Goal: Find specific page/section: Find specific page/section

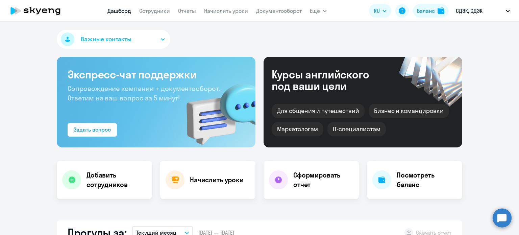
select select "30"
click at [215, 11] on link "Начислить уроки" at bounding box center [226, 10] width 44 height 7
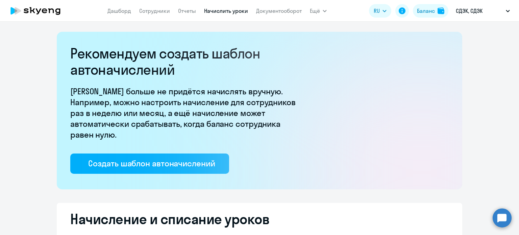
select select "10"
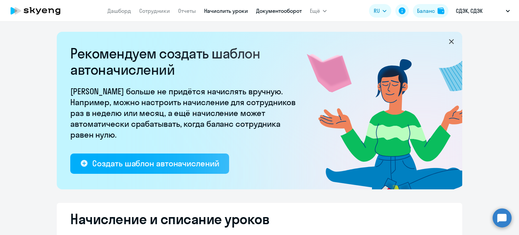
click at [278, 11] on link "Документооборот" at bounding box center [279, 10] width 46 height 7
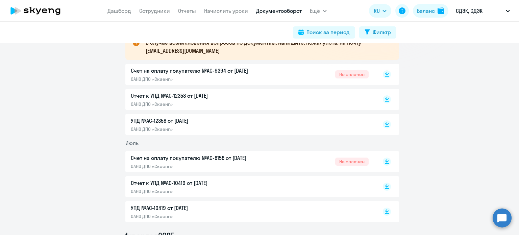
scroll to position [135, 0]
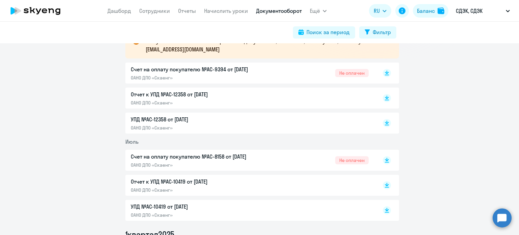
click at [166, 158] on p "Счет на оплату покупателю №AC-8158 от [DATE]" at bounding box center [202, 157] width 142 height 8
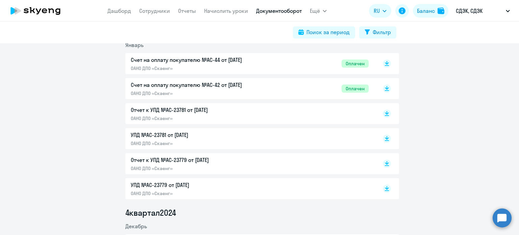
scroll to position [304, 0]
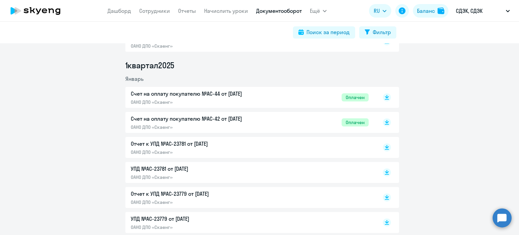
click at [230, 215] on p "УПД №AC-23779 от [DATE]" at bounding box center [202, 219] width 142 height 8
click at [188, 196] on p "Отчет к УПД №AC-23779 от [DATE]" at bounding box center [202, 194] width 142 height 8
click at [173, 146] on p "Отчет к УПД №AC-23781 от [DATE]" at bounding box center [202, 144] width 142 height 8
click at [237, 193] on p "Отчет к УПД №AC-23779 от [DATE]" at bounding box center [202, 194] width 142 height 8
click at [193, 216] on p "УПД №AC-23779 от [DATE]" at bounding box center [202, 219] width 142 height 8
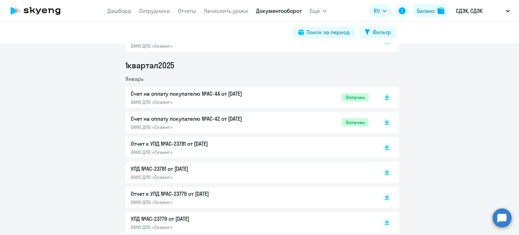
scroll to position [338, 0]
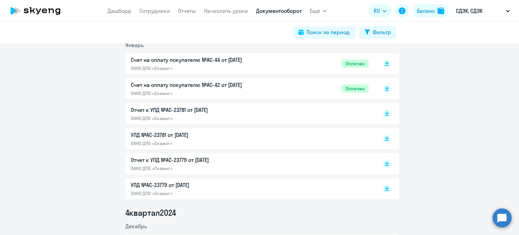
click at [170, 84] on p "Счет на оплату покупателю №AC-42 от [DATE]" at bounding box center [202, 85] width 142 height 8
click at [180, 62] on p "Счет на оплату покупателю №AC-44 от [DATE]" at bounding box center [202, 60] width 142 height 8
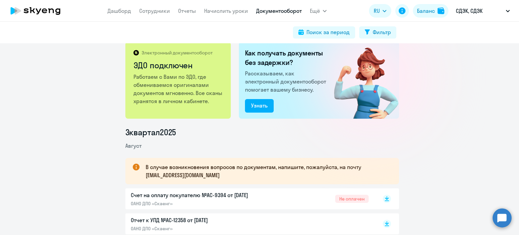
scroll to position [0, 0]
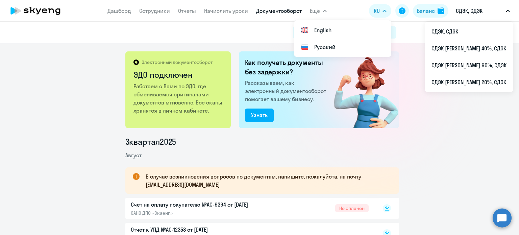
click at [511, 12] on button "СДЭК, СДЭК" at bounding box center [483, 11] width 61 height 16
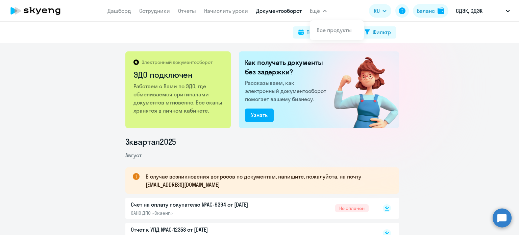
click at [47, 9] on icon at bounding box center [36, 10] width 60 height 17
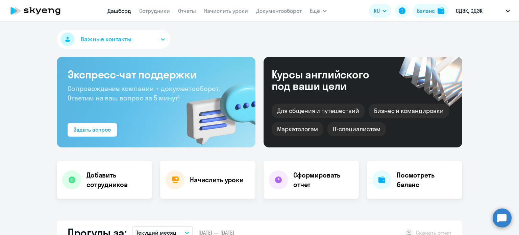
select select "30"
click at [184, 12] on link "Отчеты" at bounding box center [187, 10] width 18 height 7
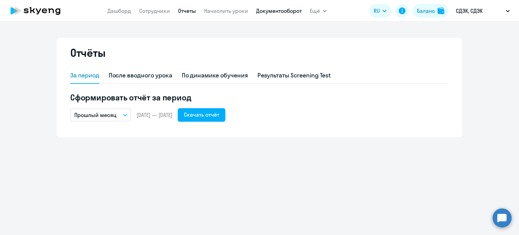
click at [270, 13] on link "Документооборот" at bounding box center [279, 10] width 46 height 7
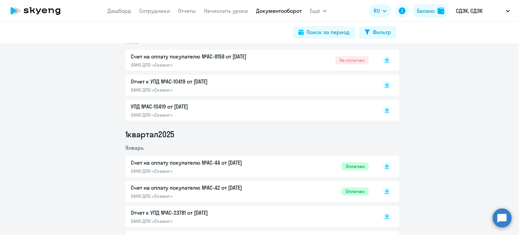
scroll to position [237, 0]
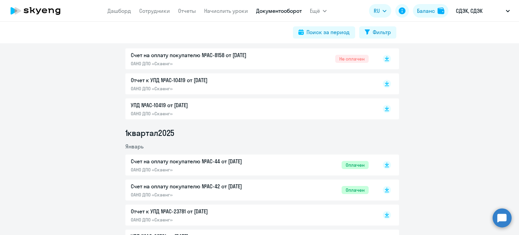
click at [154, 81] on p "Отчет к УПД №AC-10419 от [DATE]" at bounding box center [202, 80] width 142 height 8
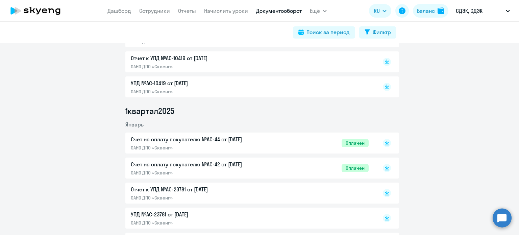
scroll to position [271, 0]
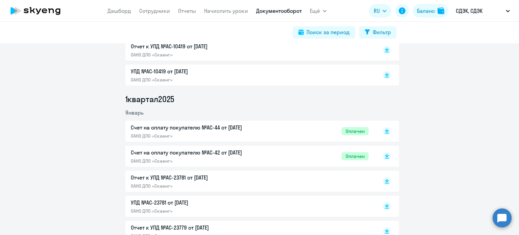
click at [208, 184] on p "ОАНО ДПО «Скаенг»" at bounding box center [202, 186] width 142 height 6
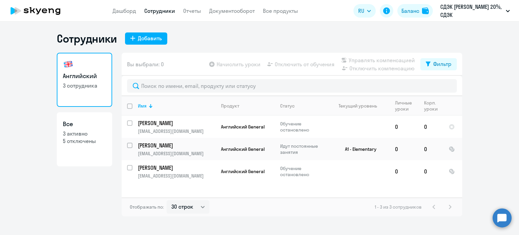
select select "30"
click at [221, 9] on link "Документооборот" at bounding box center [232, 10] width 46 height 7
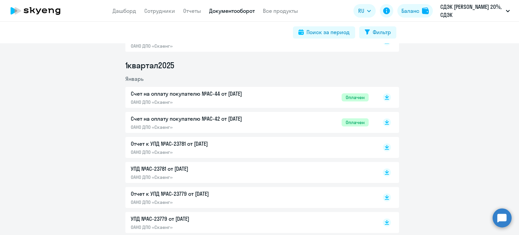
scroll to position [338, 0]
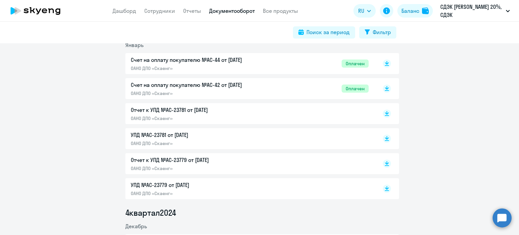
click at [145, 188] on p "УПД №AC-23779 от [DATE]" at bounding box center [202, 185] width 142 height 8
click at [145, 160] on p "Отчет к УПД №AC-23779 от [DATE]" at bounding box center [202, 160] width 142 height 8
click at [156, 108] on p "Отчет к УПД №AC-23781 от [DATE]" at bounding box center [202, 110] width 142 height 8
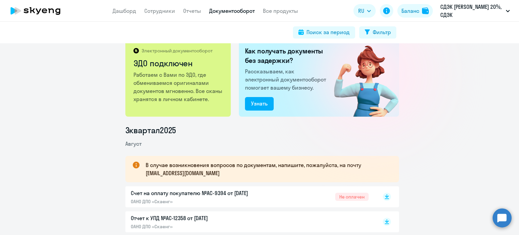
scroll to position [0, 0]
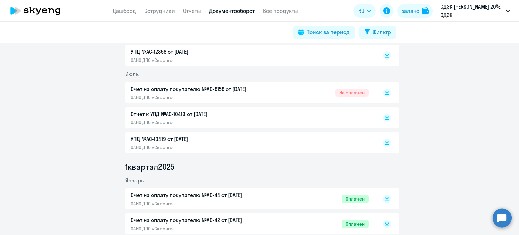
scroll to position [304, 0]
